Goal: Task Accomplishment & Management: Complete application form

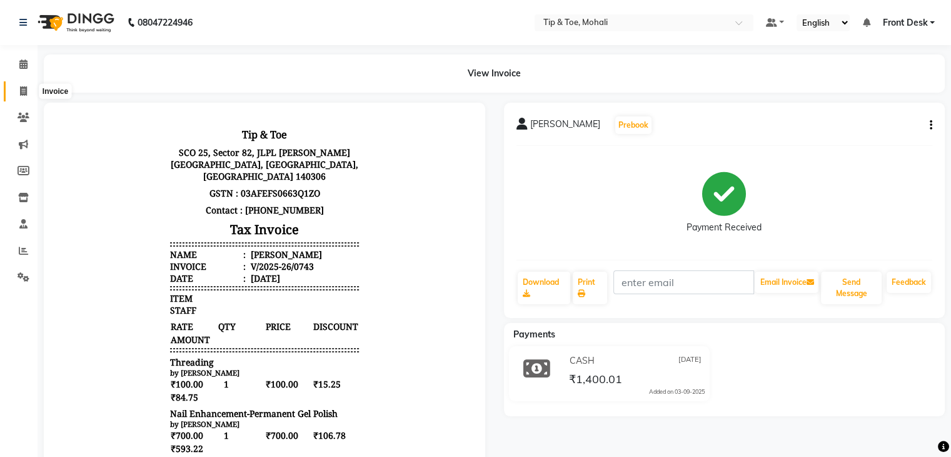
click at [16, 88] on span at bounding box center [24, 91] width 22 height 14
select select "service"
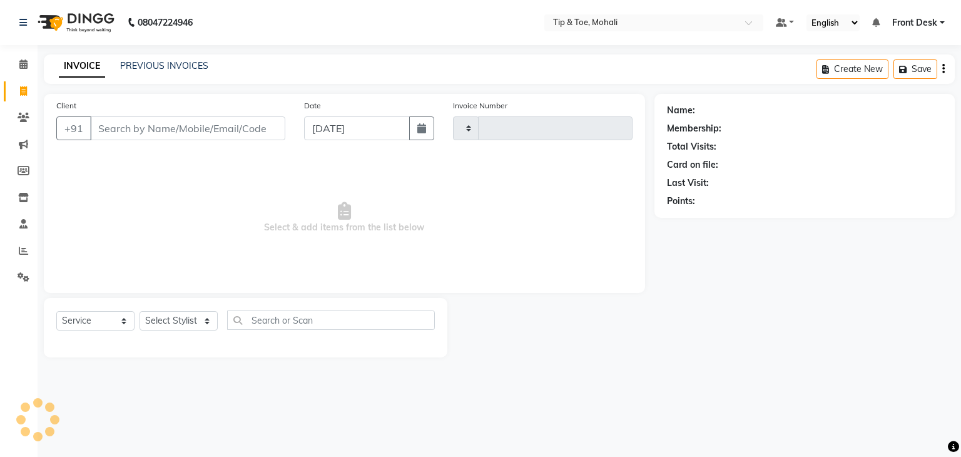
type input "0745"
select select "5835"
click at [129, 124] on input "Client" at bounding box center [187, 128] width 195 height 24
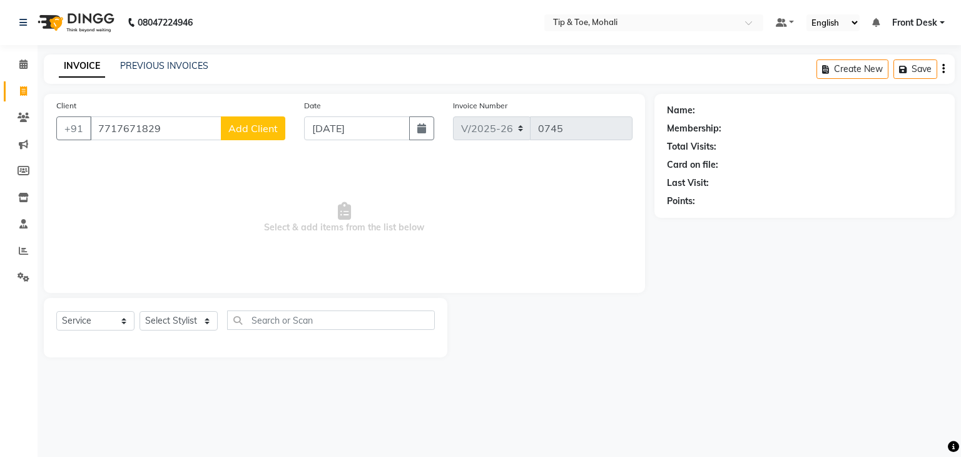
type input "7717671829"
click at [265, 125] on span "Add Client" at bounding box center [252, 128] width 49 height 13
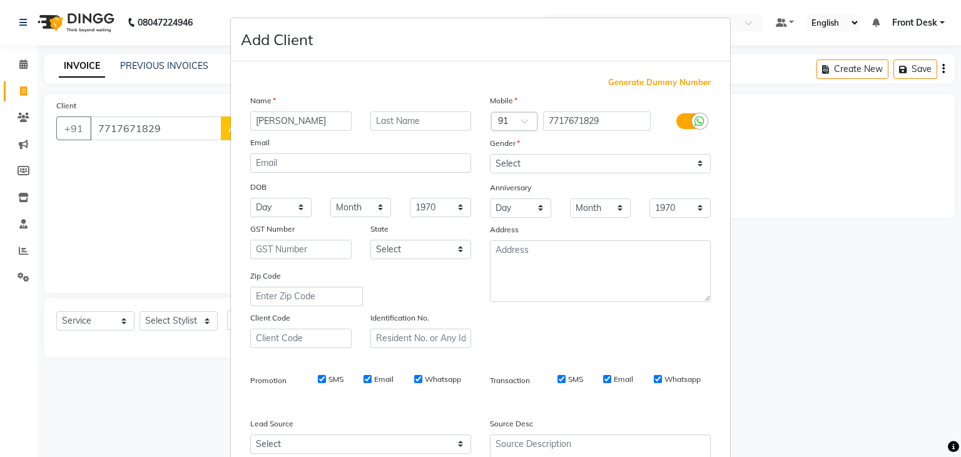
type input "[PERSON_NAME]"
click at [495, 163] on select "Select [DEMOGRAPHIC_DATA] [DEMOGRAPHIC_DATA] Other Prefer Not To Say" at bounding box center [600, 163] width 221 height 19
select select "[DEMOGRAPHIC_DATA]"
click at [490, 155] on select "Select [DEMOGRAPHIC_DATA] [DEMOGRAPHIC_DATA] Other Prefer Not To Say" at bounding box center [600, 163] width 221 height 19
click at [318, 383] on input "SMS" at bounding box center [322, 379] width 8 height 8
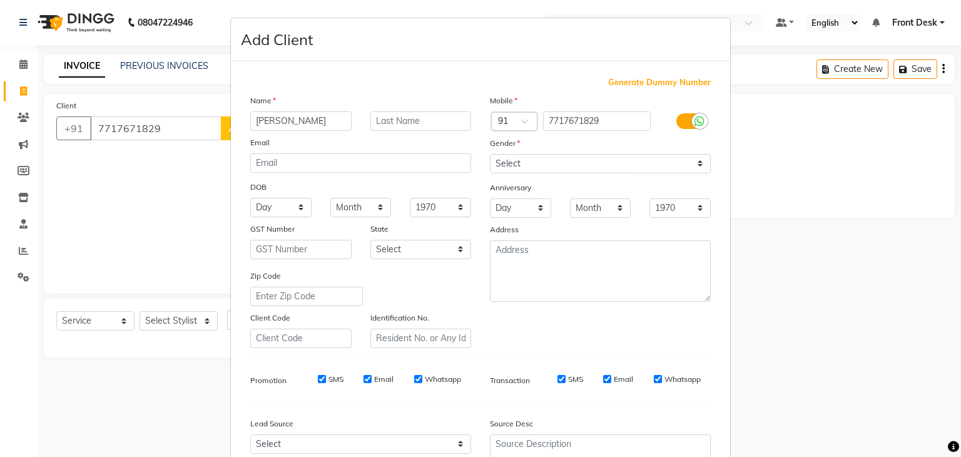
checkbox input "false"
click at [365, 382] on input "Email" at bounding box center [367, 379] width 8 height 8
checkbox input "false"
click at [557, 382] on input "SMS" at bounding box center [561, 379] width 8 height 8
checkbox input "false"
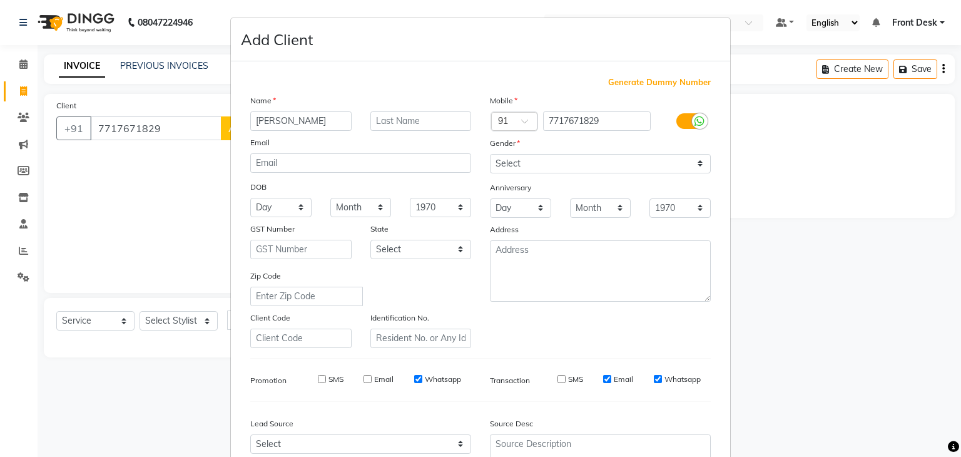
click at [603, 381] on input "Email" at bounding box center [607, 379] width 8 height 8
checkbox input "false"
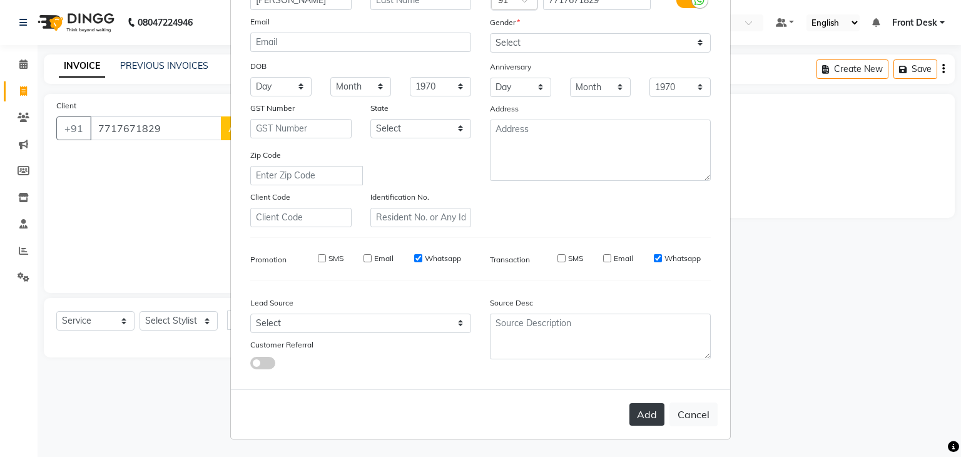
click at [646, 412] on button "Add" at bounding box center [646, 414] width 35 height 23
select select
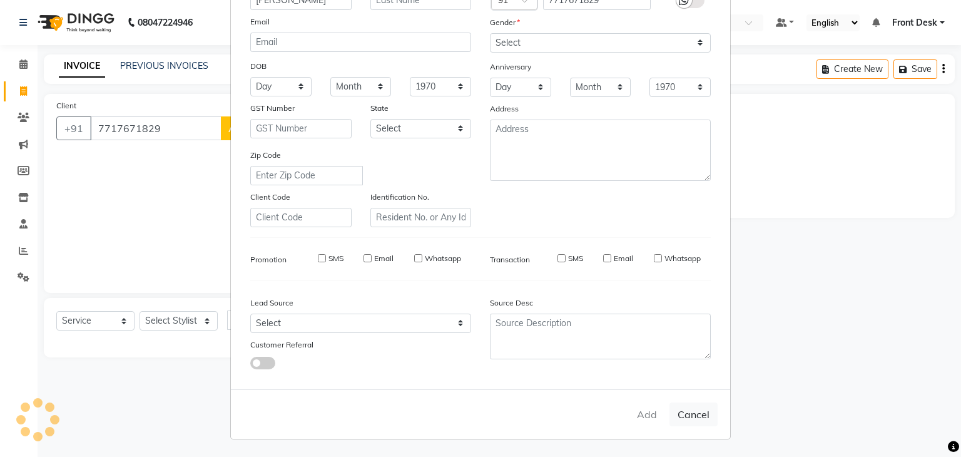
select select
checkbox input "false"
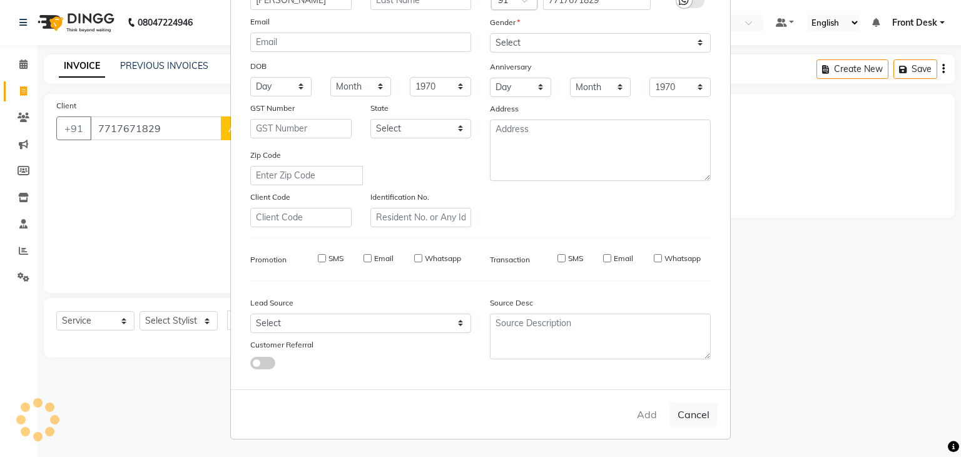
checkbox input "false"
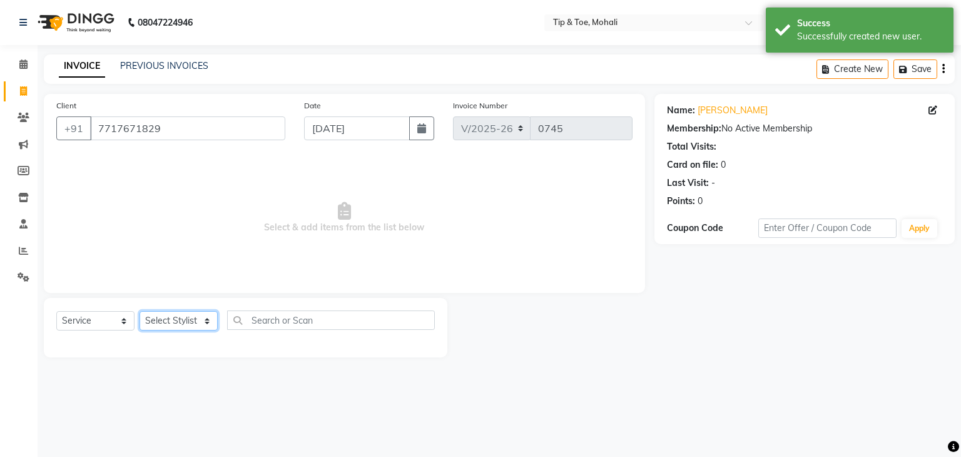
click at [183, 314] on select "Select Stylist Front Desk [PERSON_NAME] [PERSON_NAME] [DATE][PERSON_NAME] SACHI…" at bounding box center [178, 320] width 78 height 19
select select "90381"
click at [139, 312] on select "Select Stylist Front Desk [PERSON_NAME] [PERSON_NAME] [DATE][PERSON_NAME] SACHI…" at bounding box center [178, 320] width 78 height 19
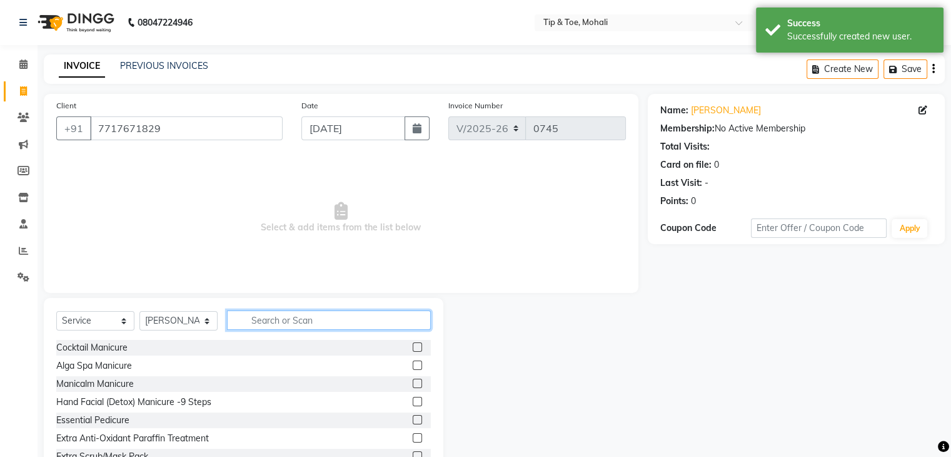
click at [275, 321] on input "text" at bounding box center [329, 319] width 204 height 19
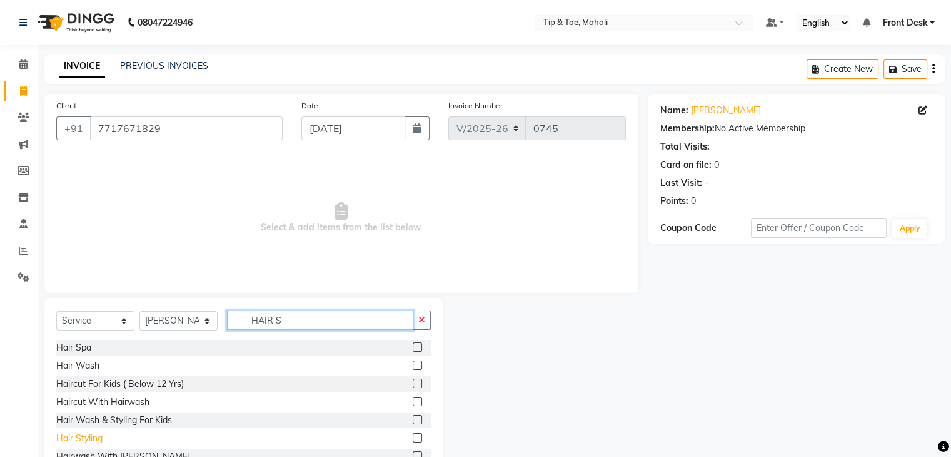
type input "HAIR S"
click at [64, 442] on div "Hair Styling" at bounding box center [79, 438] width 46 height 13
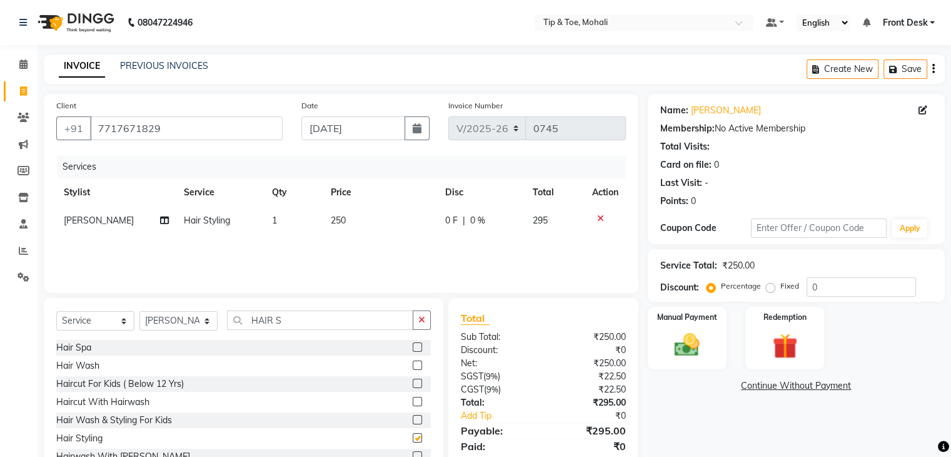
checkbox input "false"
click at [348, 220] on td "250" at bounding box center [380, 220] width 114 height 28
select select "90381"
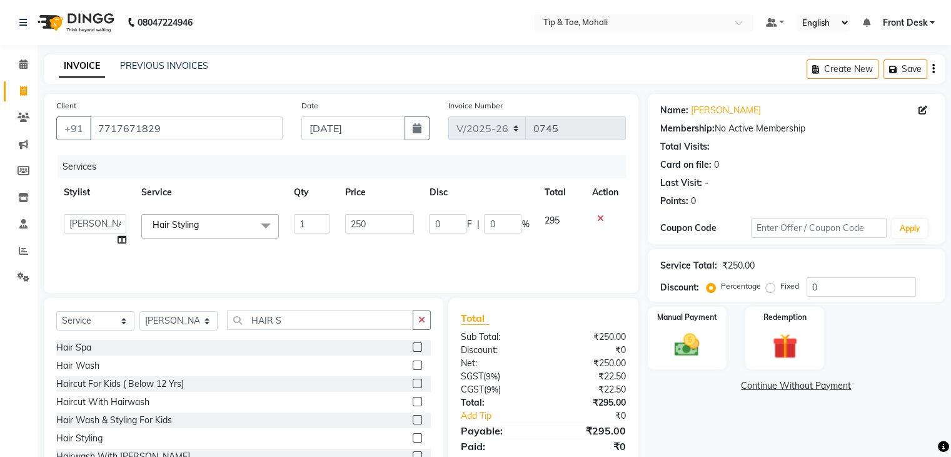
click at [348, 220] on input "250" at bounding box center [379, 223] width 69 height 19
type input "700"
click at [824, 283] on input "0" at bounding box center [861, 286] width 109 height 19
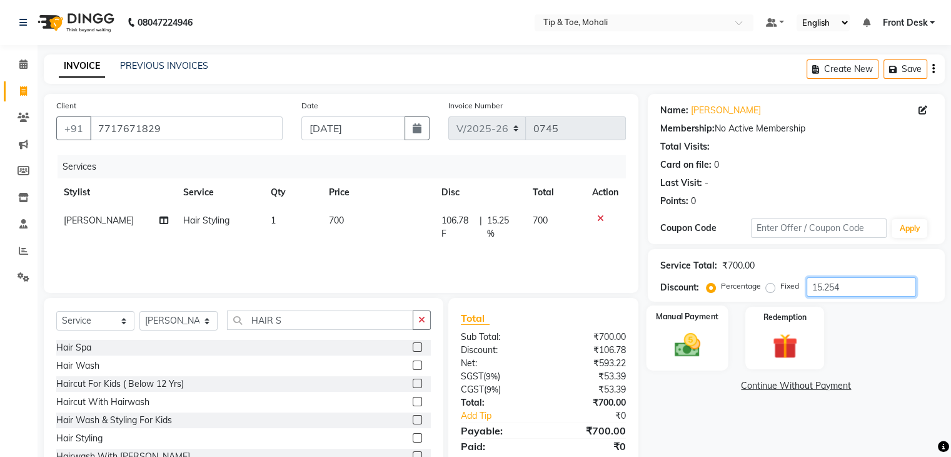
type input "15.254"
click at [659, 348] on div "Manual Payment" at bounding box center [687, 337] width 82 height 64
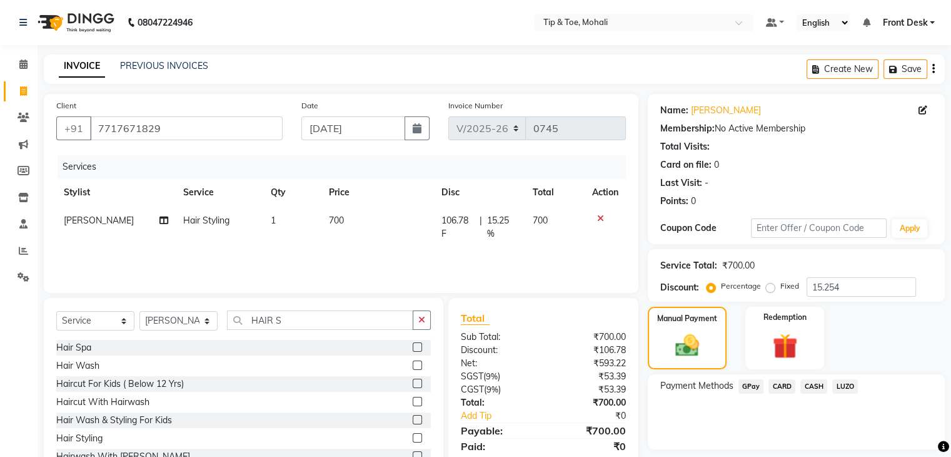
click at [816, 388] on span "CASH" at bounding box center [814, 386] width 27 height 14
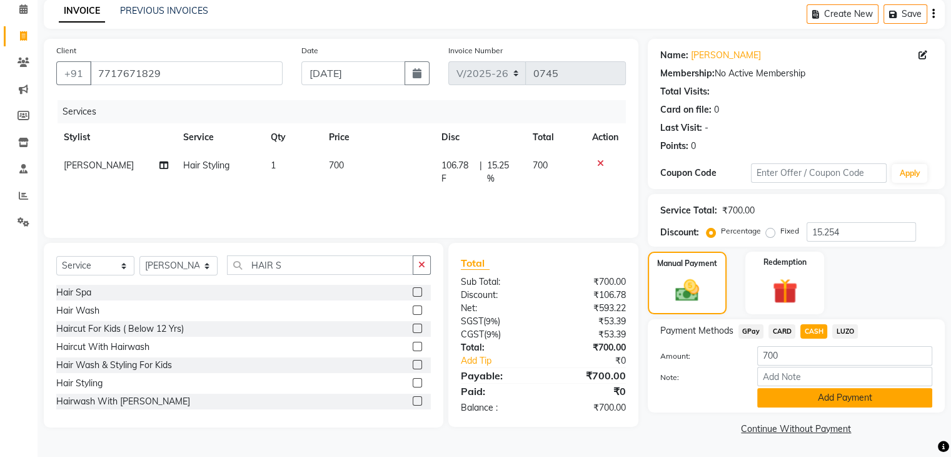
scroll to position [55, 0]
click at [819, 400] on button "Add Payment" at bounding box center [845, 397] width 175 height 19
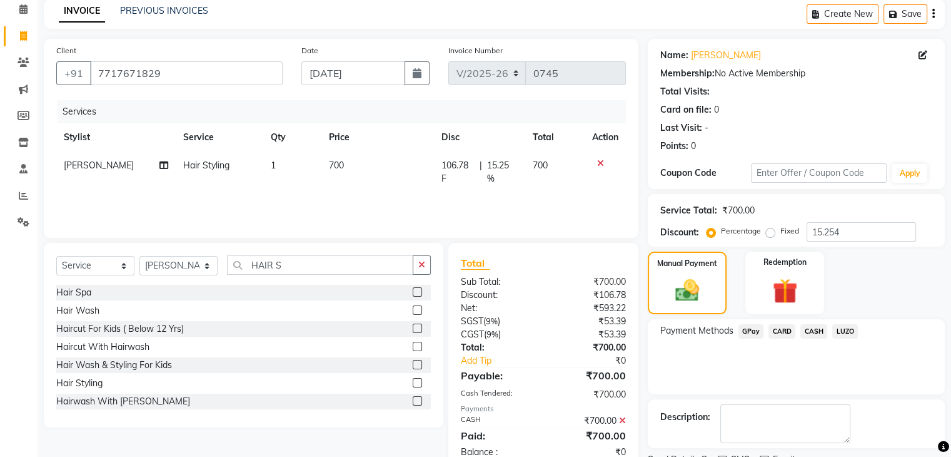
scroll to position [107, 0]
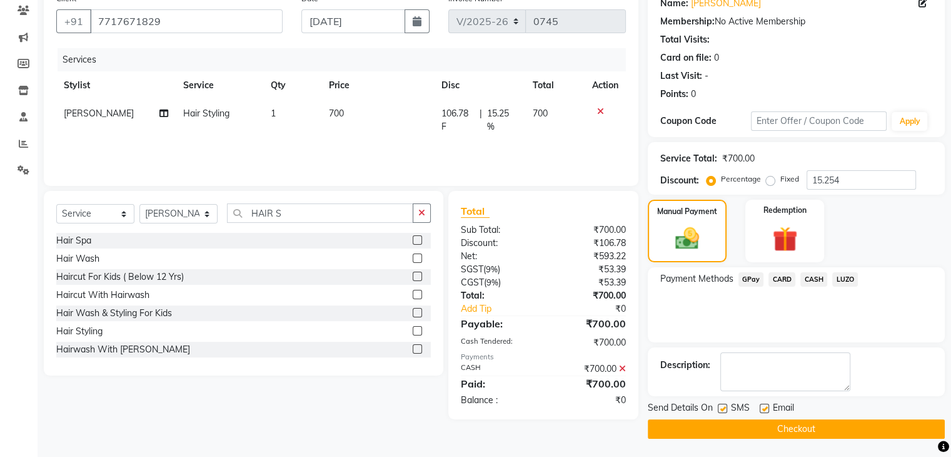
click at [815, 428] on button "Checkout" at bounding box center [796, 428] width 297 height 19
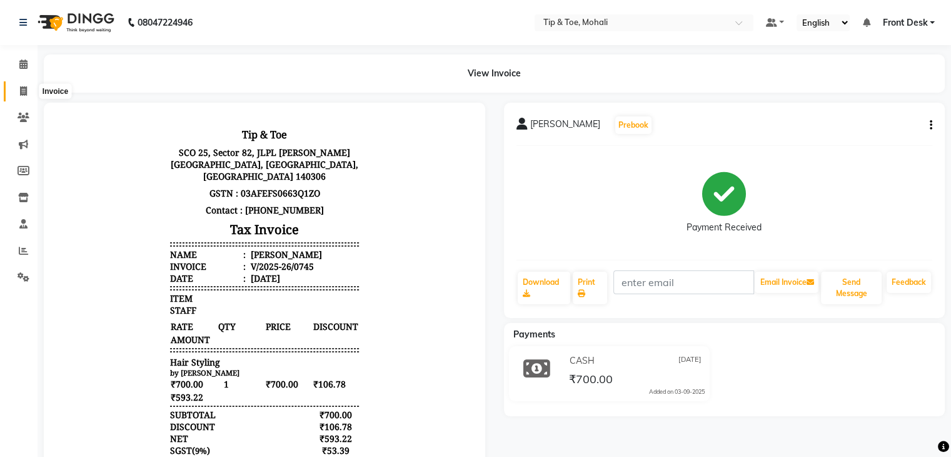
click at [24, 93] on icon at bounding box center [23, 90] width 7 height 9
select select "service"
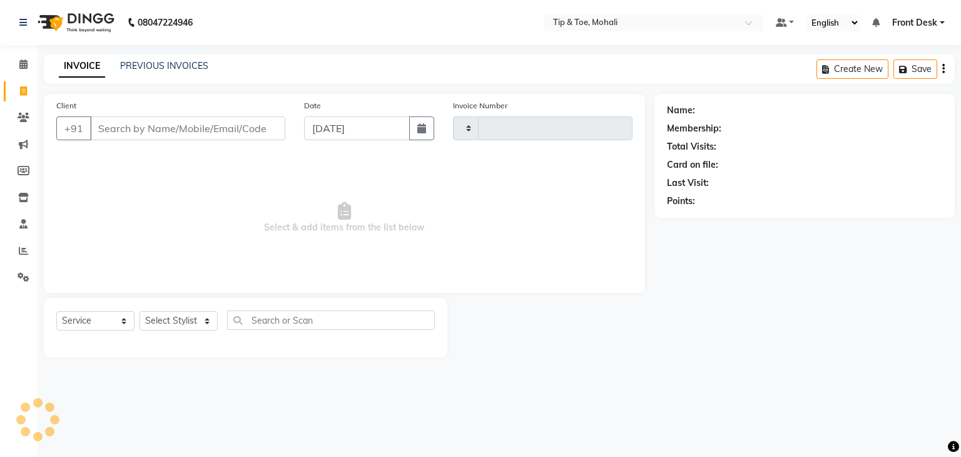
type input "0746"
select select "5835"
click at [151, 68] on link "PREVIOUS INVOICES" at bounding box center [164, 65] width 88 height 11
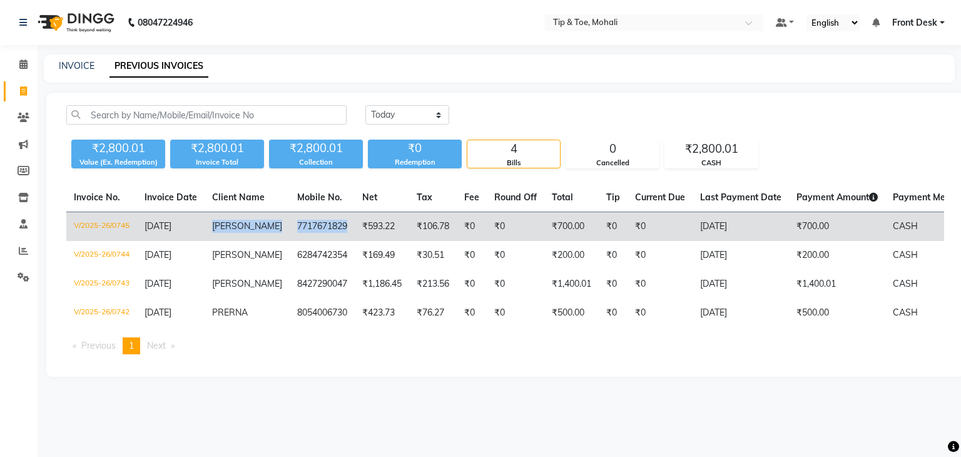
drag, startPoint x: 211, startPoint y: 227, endPoint x: 335, endPoint y: 223, distance: 123.3
click at [335, 223] on tr "V/2025-26/0745 [DATE] [PERSON_NAME] 7717671829 ₹593.22 ₹106.78 ₹0 ₹0 ₹700.00 ₹0…" at bounding box center [585, 226] width 1038 height 29
copy tr "[PERSON_NAME] 7717671829"
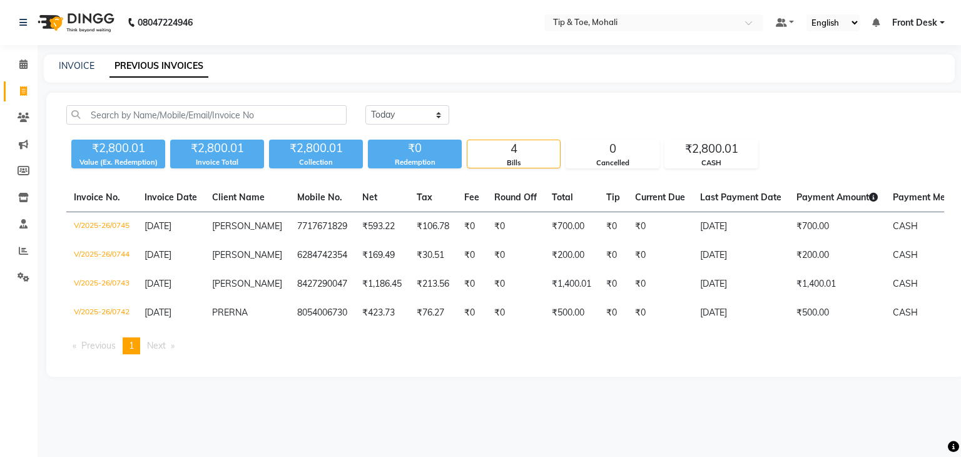
click at [377, 395] on main "INVOICE PREVIOUS INVOICES [DATE] [DATE] Custom Range ₹2,800.01 Value (Ex. Redem…" at bounding box center [499, 224] width 923 height 341
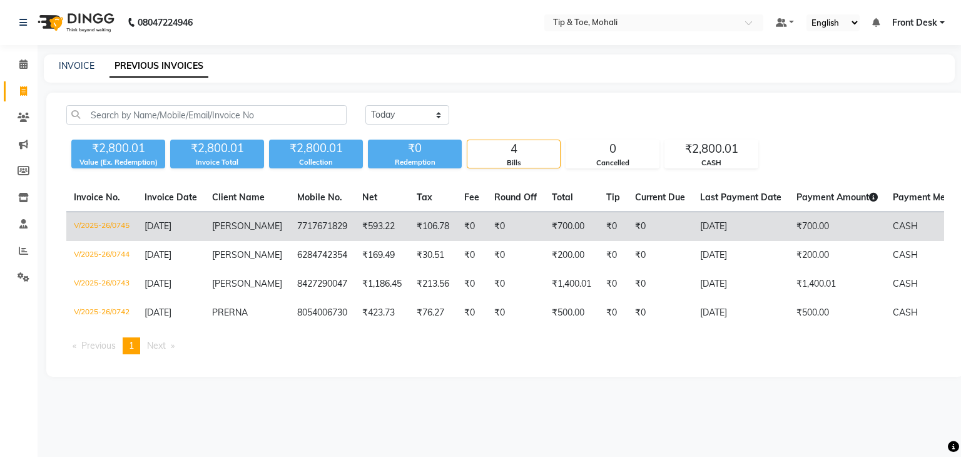
click at [409, 223] on td "₹106.78" at bounding box center [433, 226] width 48 height 29
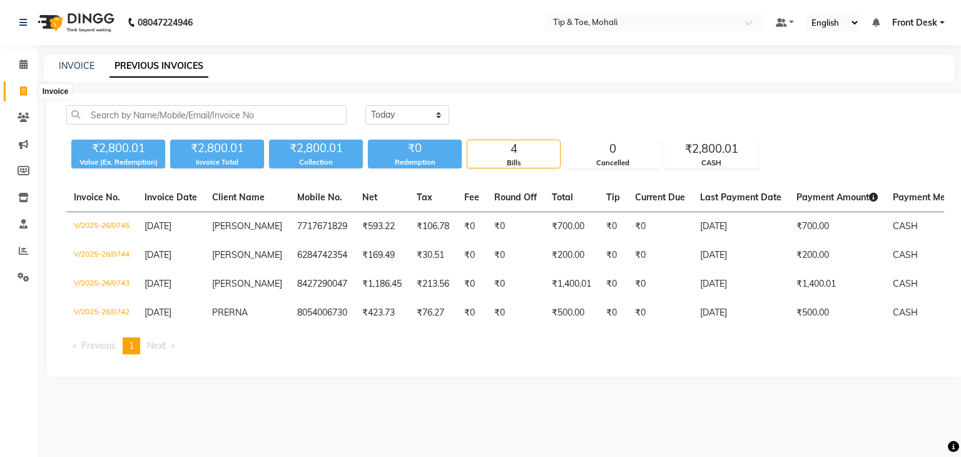
click at [24, 89] on icon at bounding box center [23, 90] width 7 height 9
select select "5835"
select select "service"
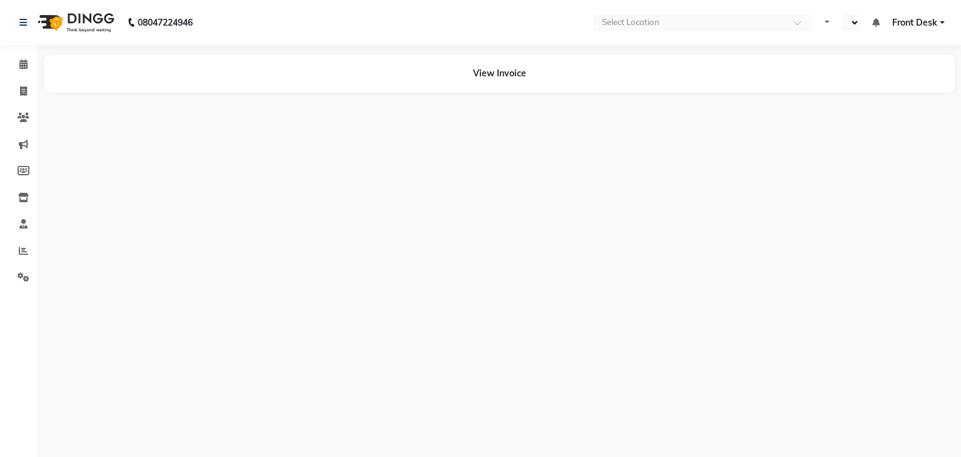
select select "en"
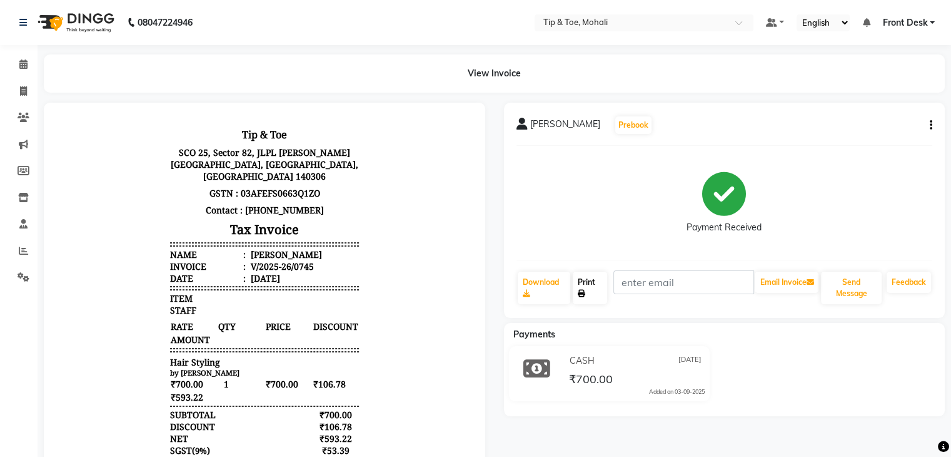
click at [585, 286] on link "Print" at bounding box center [590, 287] width 34 height 33
